Goal: Navigation & Orientation: Find specific page/section

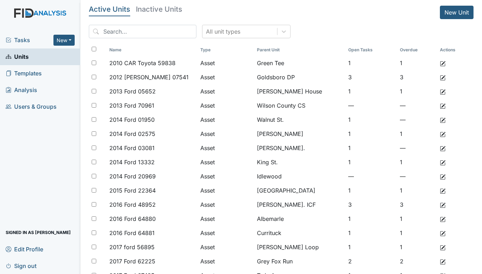
click at [24, 37] on span "Tasks" at bounding box center [30, 40] width 48 height 8
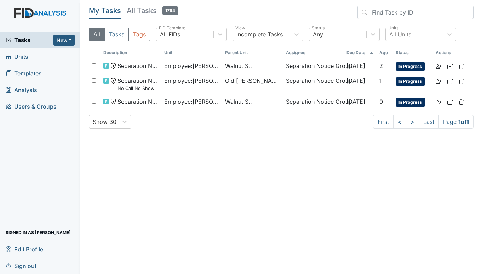
click at [23, 56] on span "Units" at bounding box center [17, 56] width 23 height 11
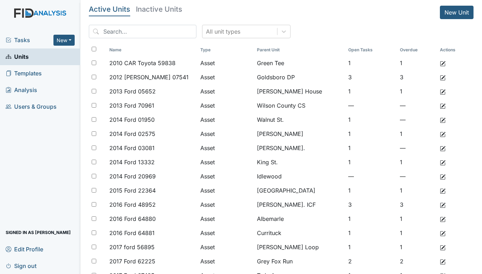
click at [23, 36] on span "Tasks" at bounding box center [30, 40] width 48 height 8
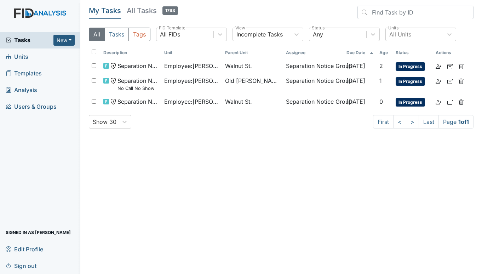
click at [21, 55] on span "Units" at bounding box center [17, 56] width 23 height 11
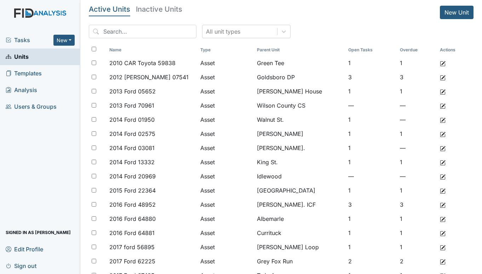
click at [24, 36] on span "Tasks" at bounding box center [30, 40] width 48 height 8
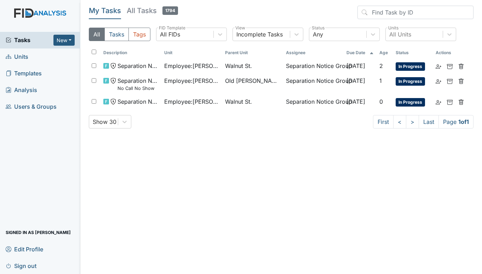
click at [12, 56] on span "Units" at bounding box center [17, 56] width 23 height 11
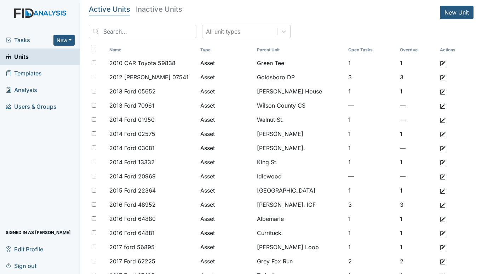
click at [24, 40] on span "Tasks" at bounding box center [30, 40] width 48 height 8
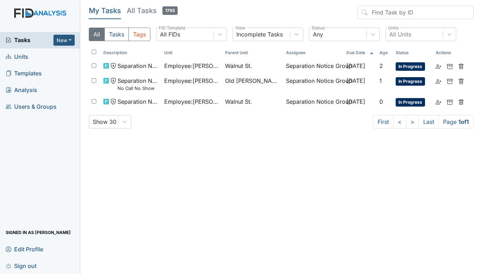
click at [23, 56] on span "Units" at bounding box center [17, 56] width 23 height 11
